Goal: Information Seeking & Learning: Learn about a topic

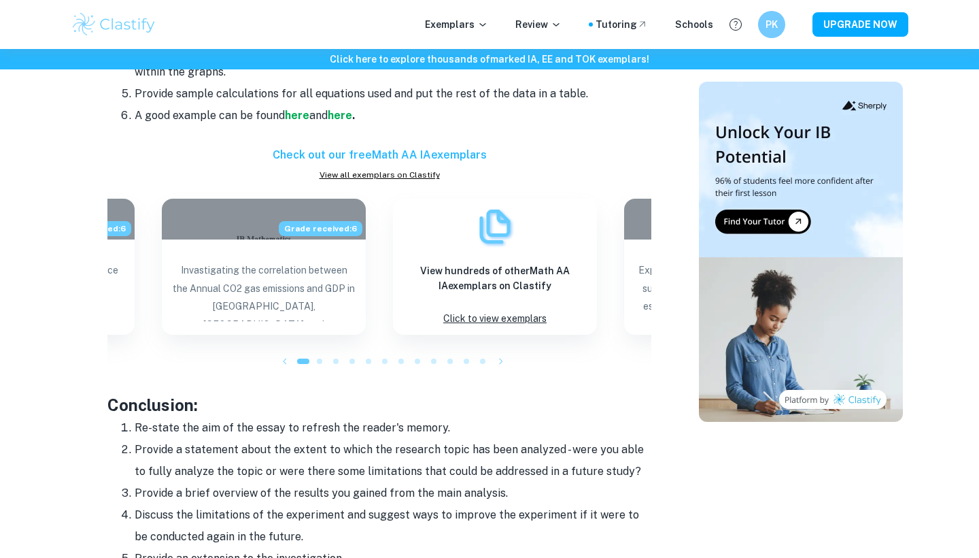
scroll to position [1348, 0]
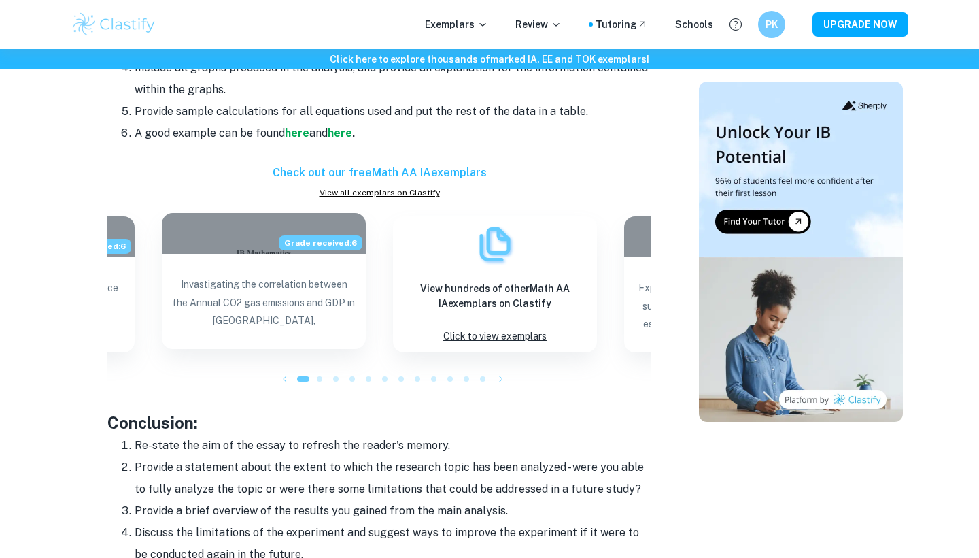
click at [285, 308] on p "Invastigating the correlation between the Annual CO2 gas emissions and GDP in […" at bounding box center [264, 305] width 182 height 60
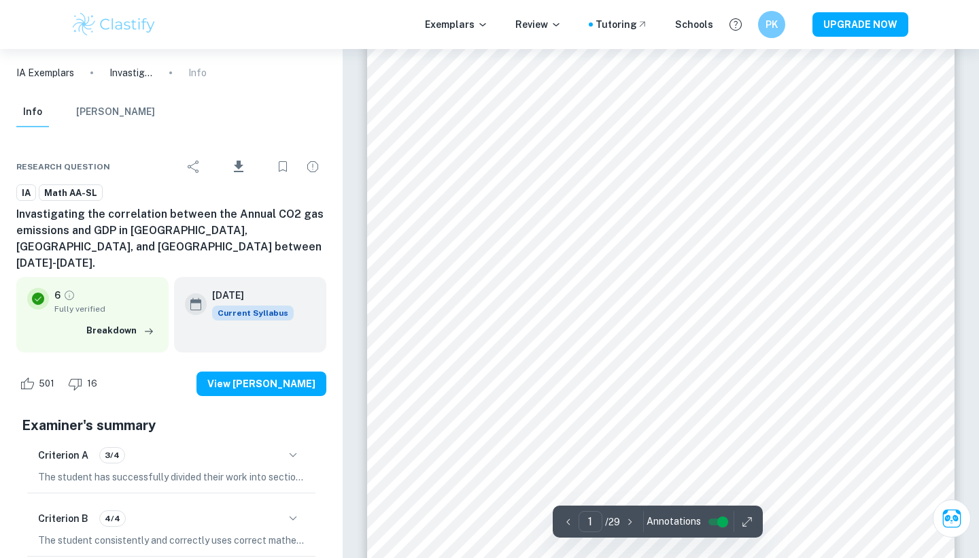
scroll to position [84, 0]
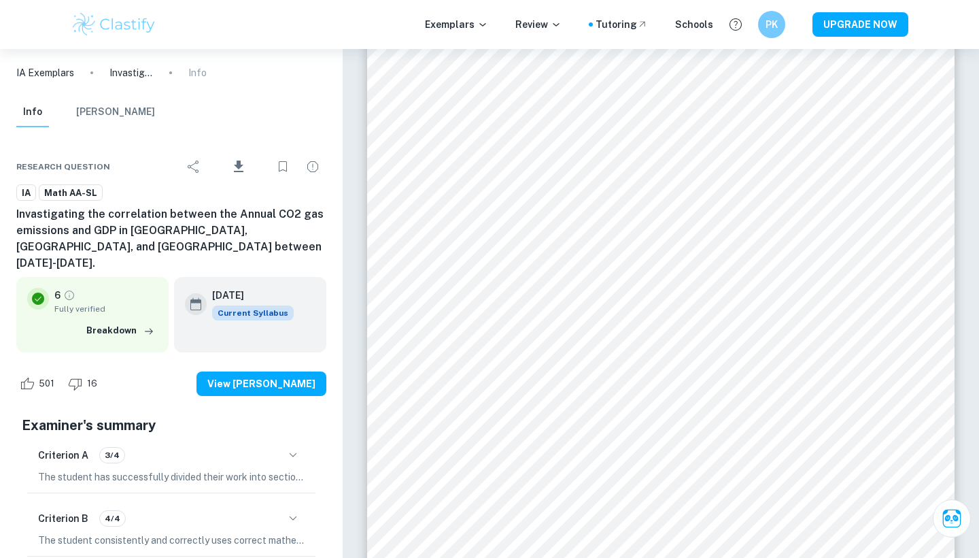
type input "2"
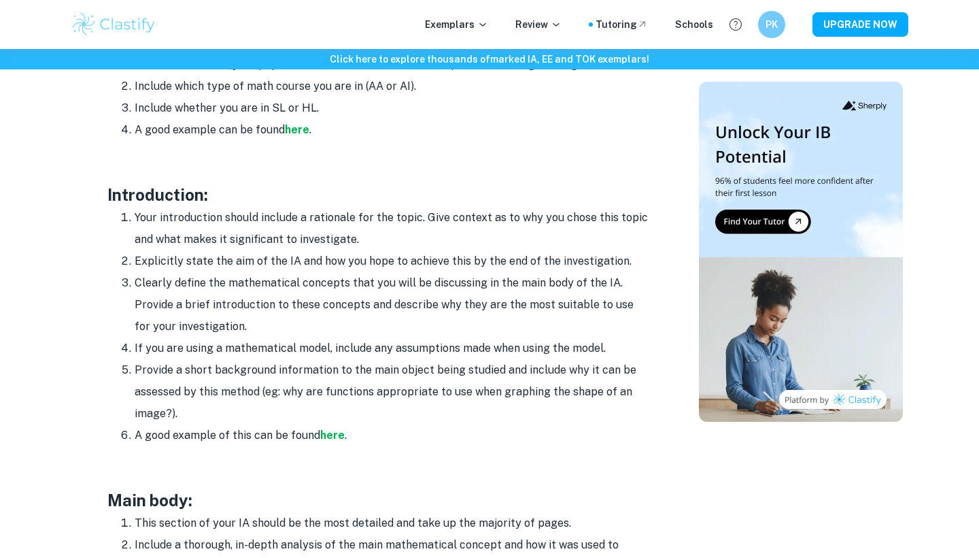
scroll to position [789, 0]
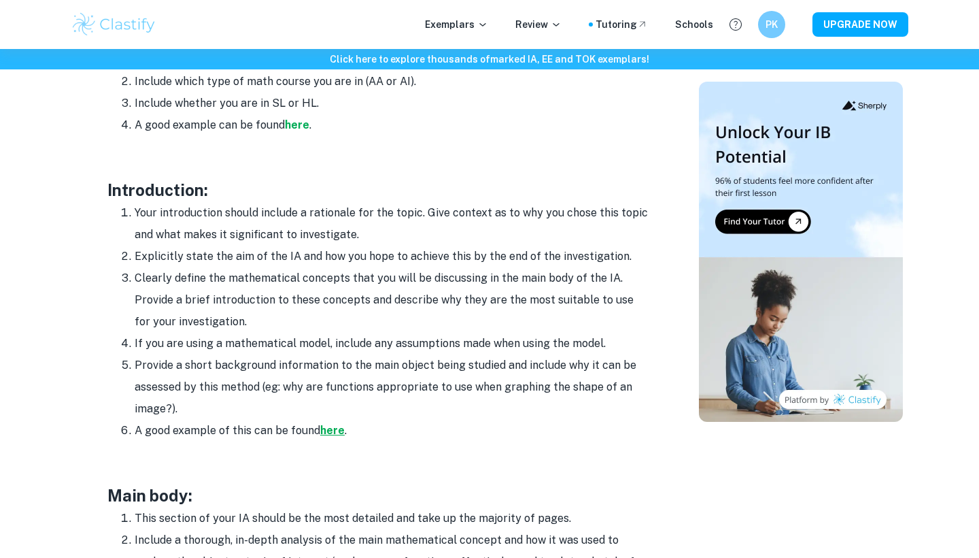
click at [330, 424] on strong "here" at bounding box center [332, 430] width 24 height 13
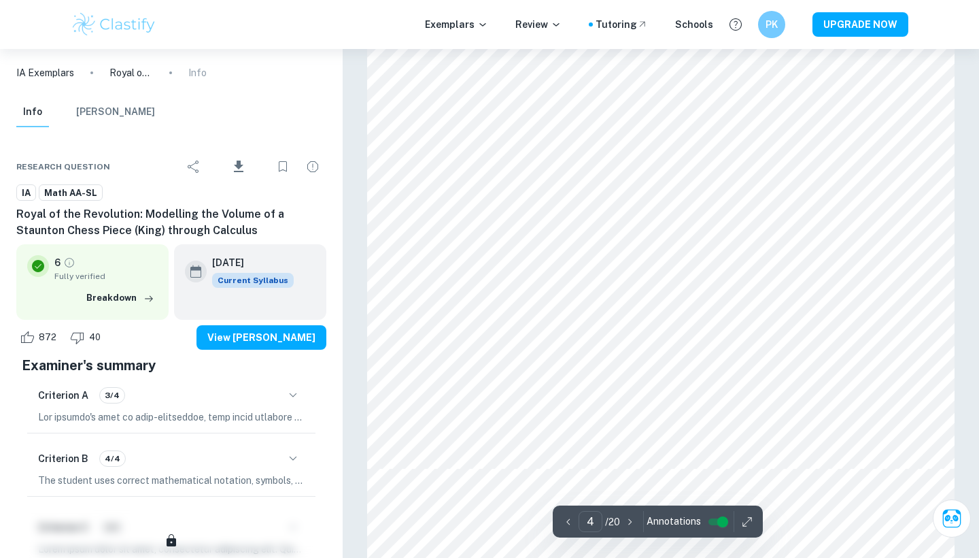
scroll to position [2799, 0]
type input "5"
